Goal: Understand process/instructions: Learn how to perform a task or action

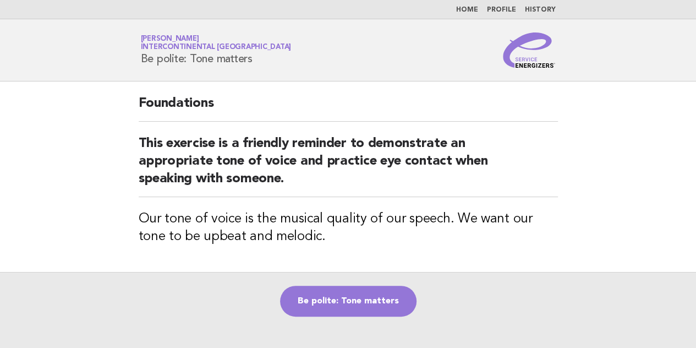
drag, startPoint x: 254, startPoint y: 59, endPoint x: 140, endPoint y: 54, distance: 114.5
click at [140, 54] on div "Service Energizers Akhilesh Sah InterContinental Doha Beach & Spa Be polite: To…" at bounding box center [348, 49] width 446 height 35
copy h1 "Be polite: Tone matters"
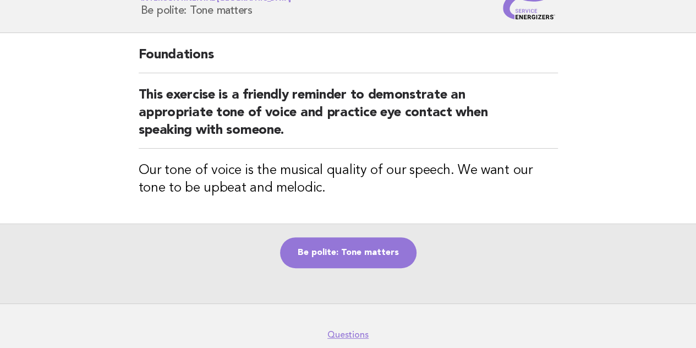
scroll to position [98, 0]
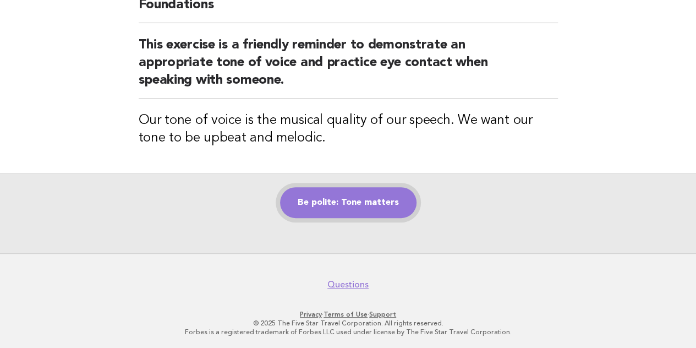
click at [375, 194] on link "Be polite: Tone matters" at bounding box center [348, 202] width 136 height 31
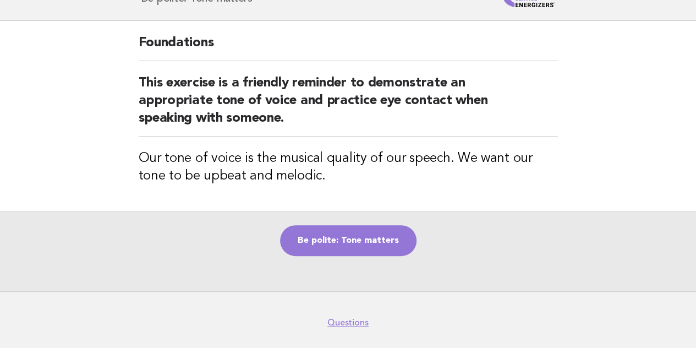
scroll to position [43, 0]
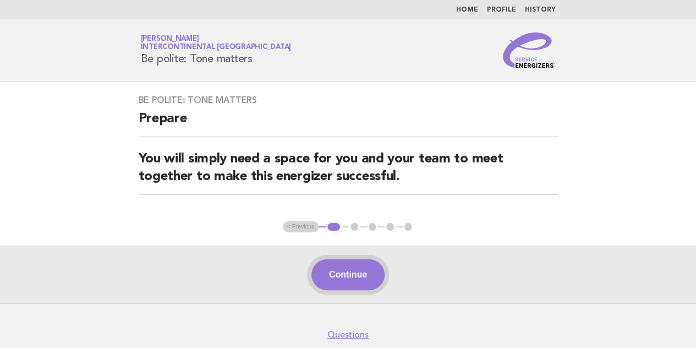
click at [374, 264] on button "Continue" at bounding box center [347, 274] width 73 height 31
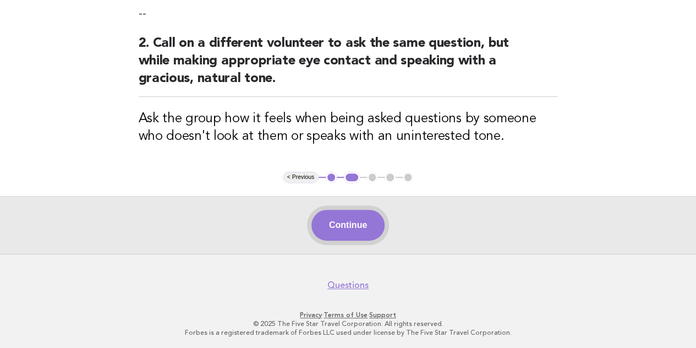
click at [359, 231] on button "Continue" at bounding box center [347, 225] width 73 height 31
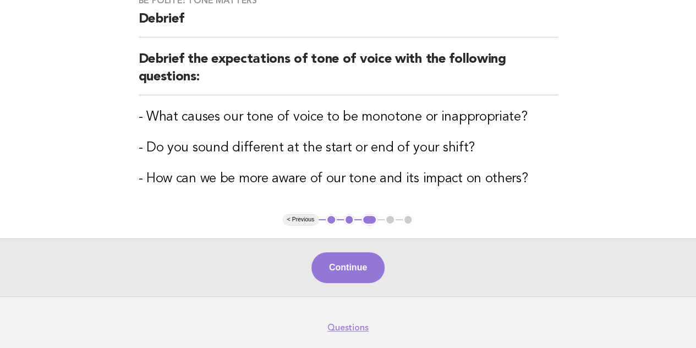
scroll to position [110, 0]
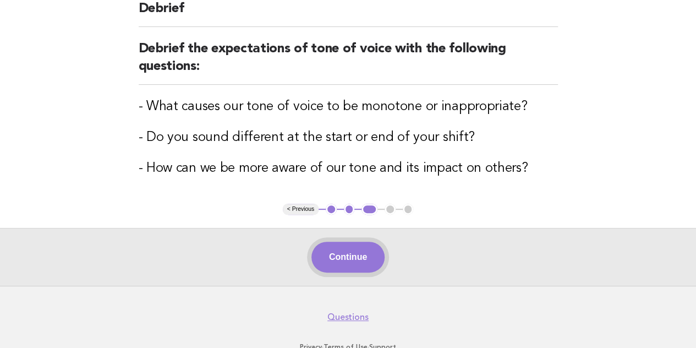
click at [351, 244] on button "Continue" at bounding box center [347, 257] width 73 height 31
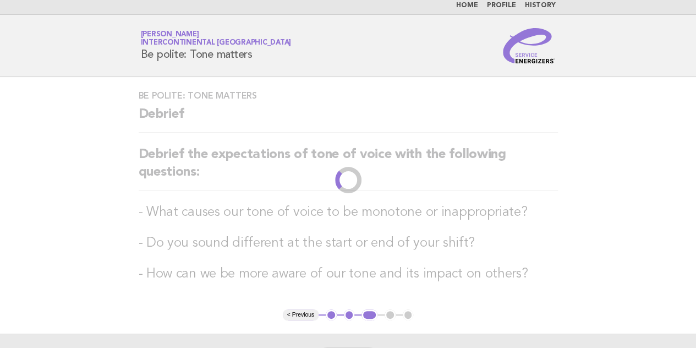
scroll to position [0, 0]
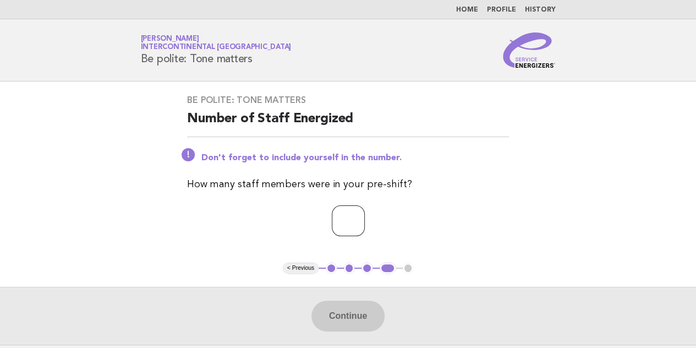
click at [353, 217] on input "number" at bounding box center [348, 220] width 33 height 31
type input "*"
click at [487, 194] on div "Be polite: Tone matters Number of Staff Energized Don't forget to include yours…" at bounding box center [348, 171] width 348 height 181
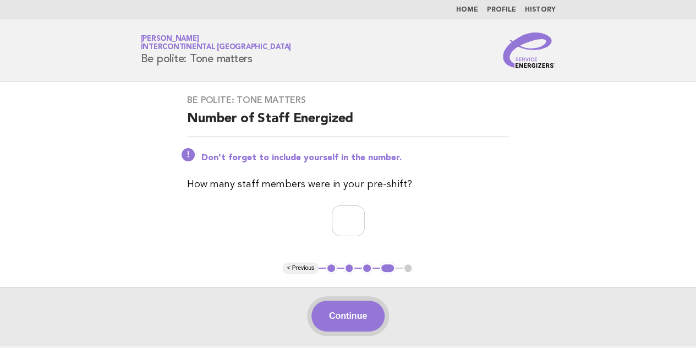
click at [354, 304] on button "Continue" at bounding box center [347, 315] width 73 height 31
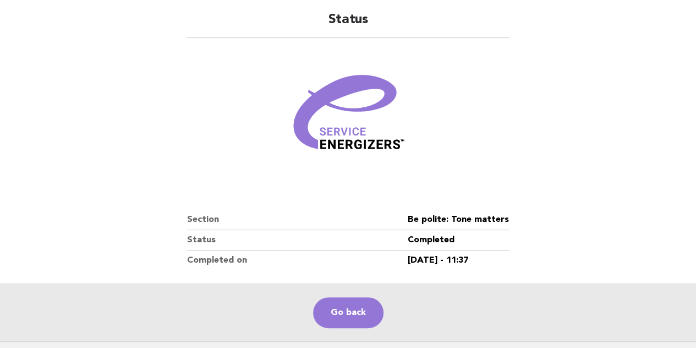
scroll to position [172, 0]
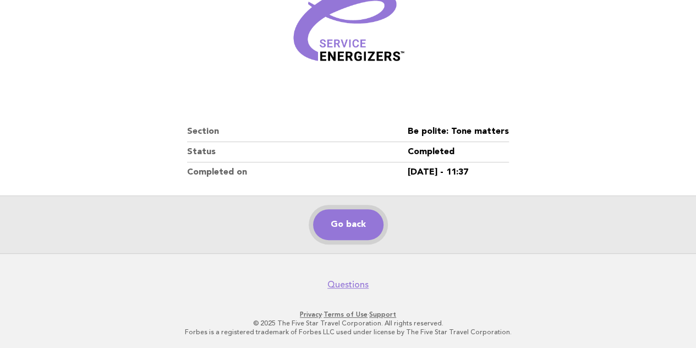
click at [341, 240] on div "Go back" at bounding box center [348, 224] width 696 height 58
click at [356, 216] on link "Go back" at bounding box center [348, 224] width 70 height 31
